Goal: Task Accomplishment & Management: Use online tool/utility

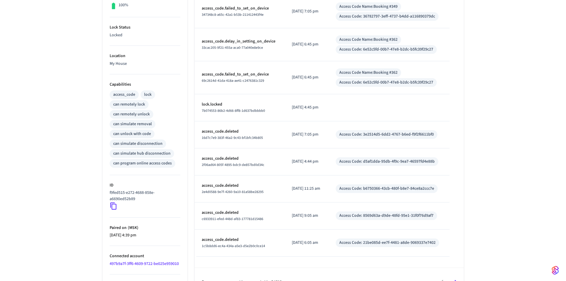
scroll to position [183, 0]
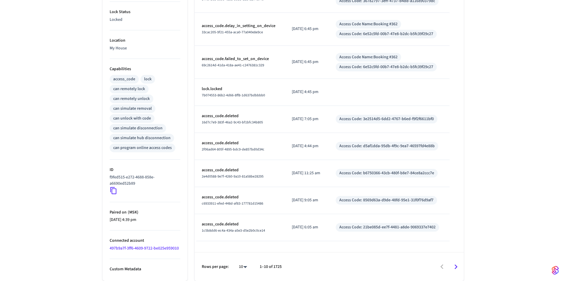
click at [110, 191] on icon at bounding box center [113, 190] width 6 height 7
